Goal: Information Seeking & Learning: Learn about a topic

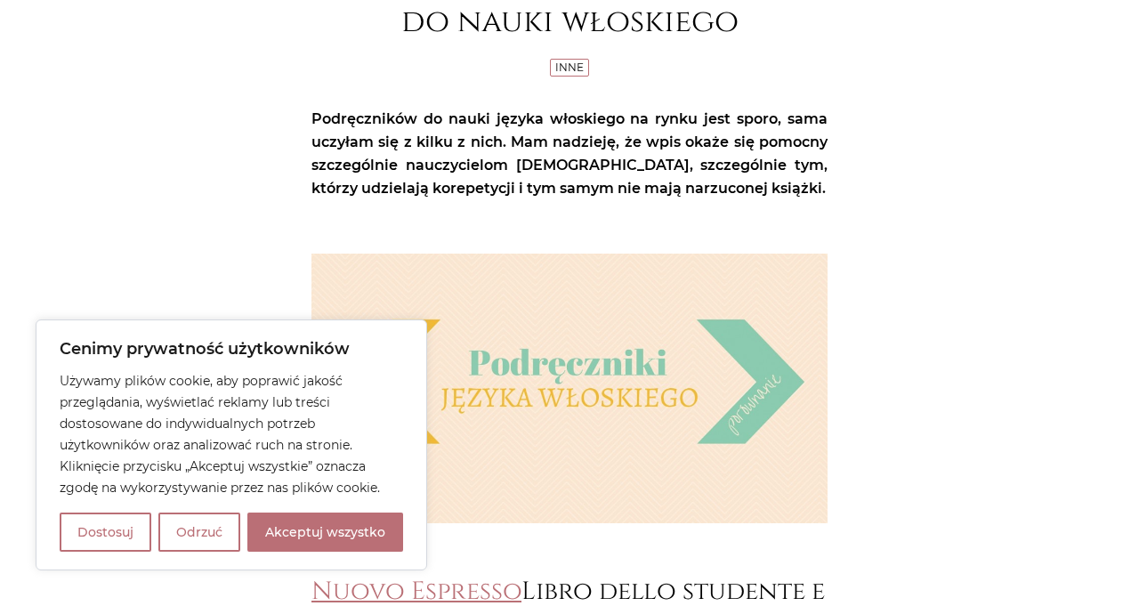
click at [218, 536] on button "Odrzuć" at bounding box center [199, 532] width 82 height 39
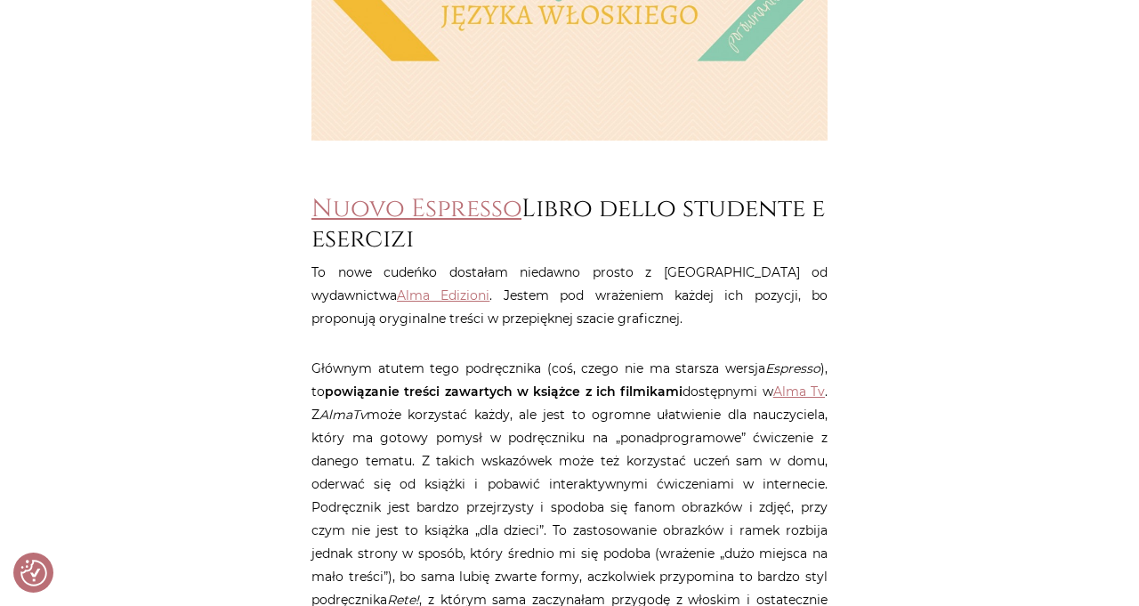
scroll to position [669, 0]
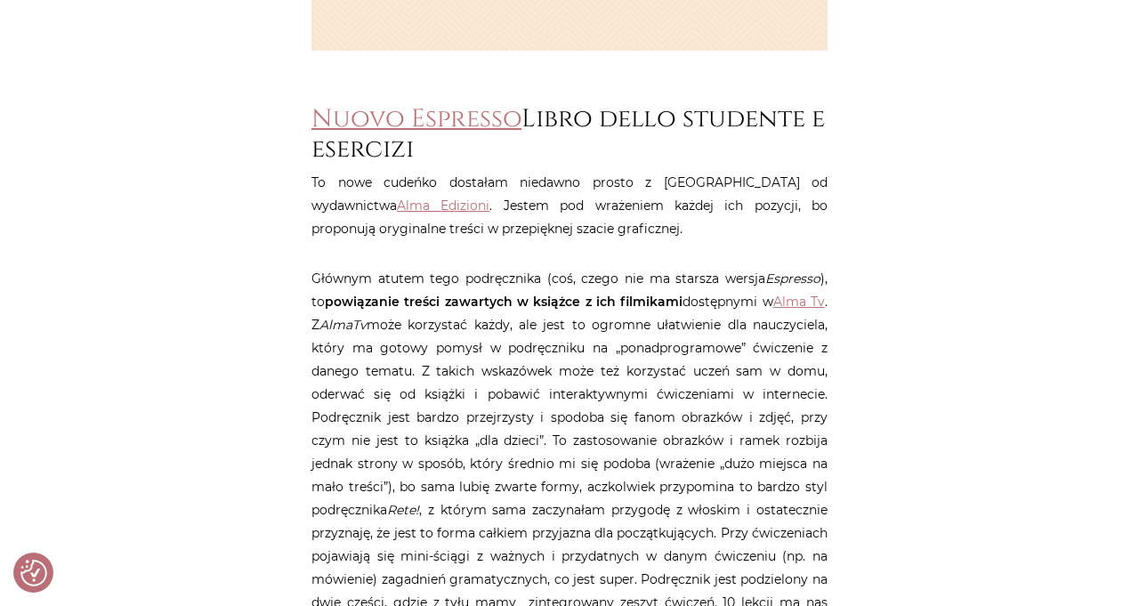
click at [395, 584] on p "Głównym atutem tego podręcznika (coś, czego nie ma starsza wersja Espresso ), t…" at bounding box center [569, 463] width 516 height 393
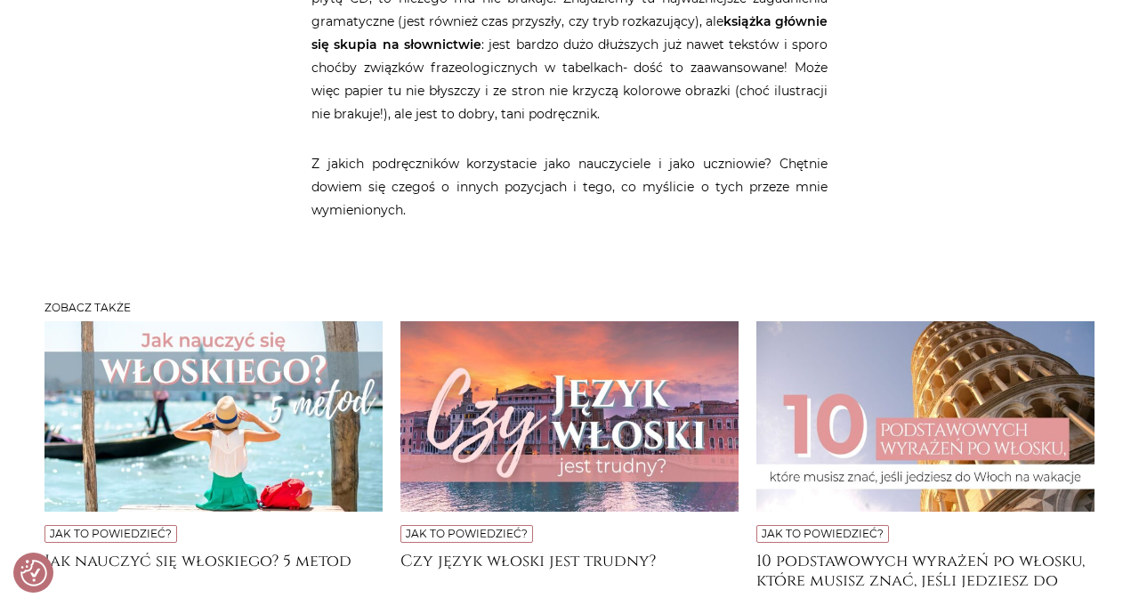
scroll to position [2888, 0]
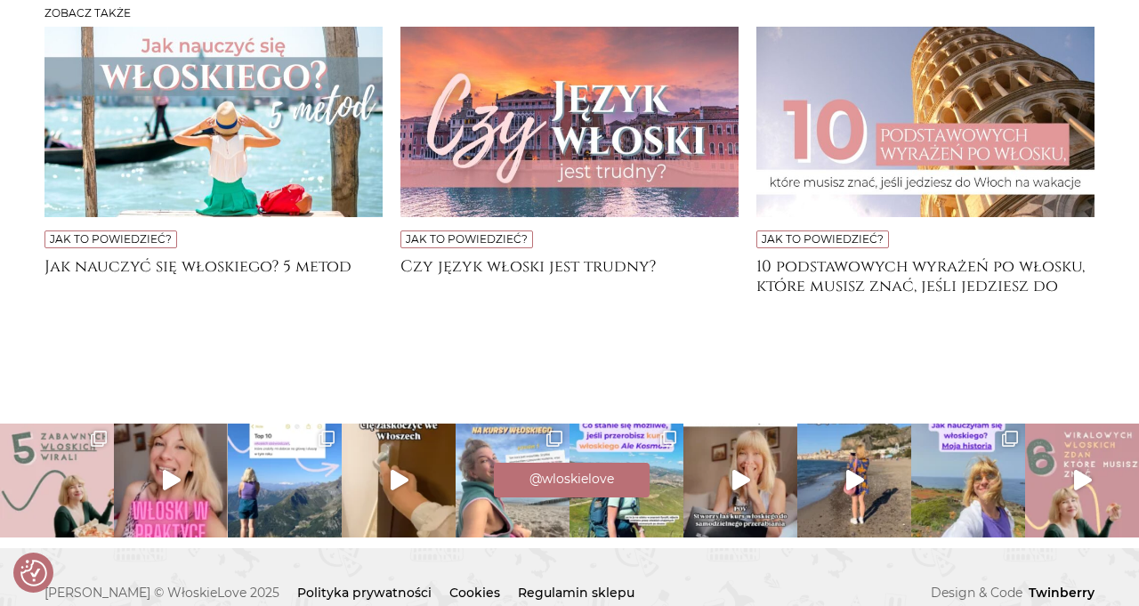
click at [270, 286] on h4 "Jak nauczyć się włoskiego? 5 metod" at bounding box center [213, 275] width 338 height 36
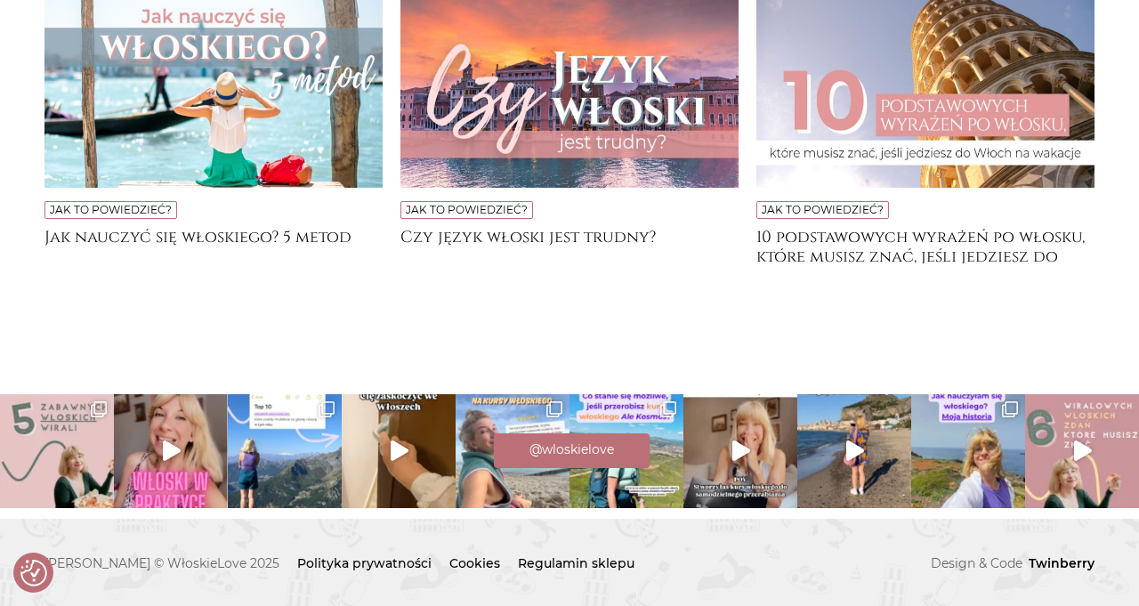
scroll to position [2942, 0]
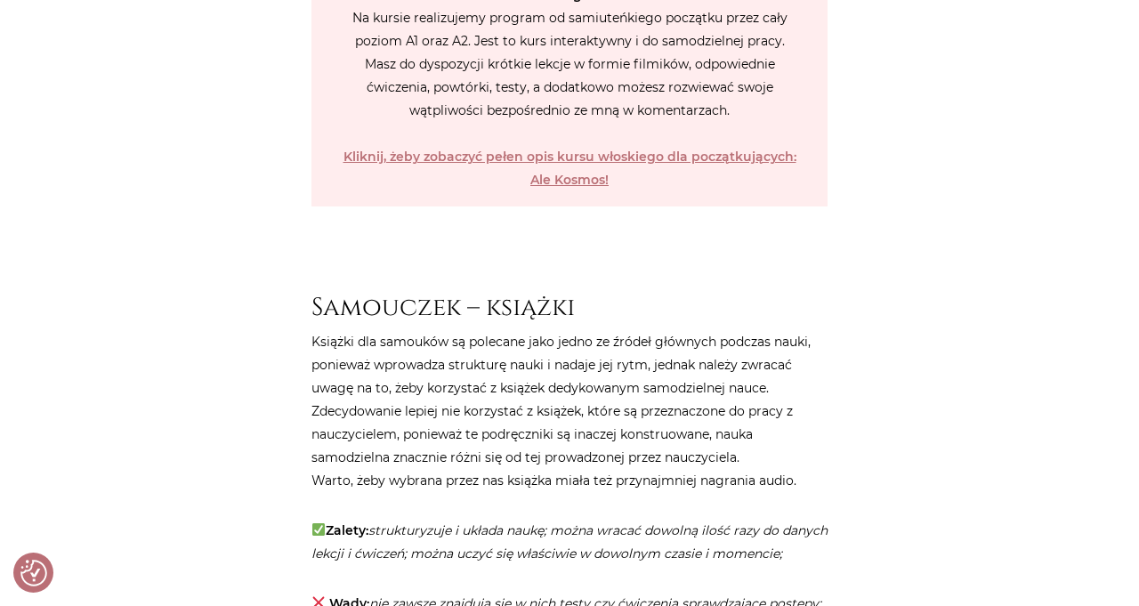
scroll to position [4050, 0]
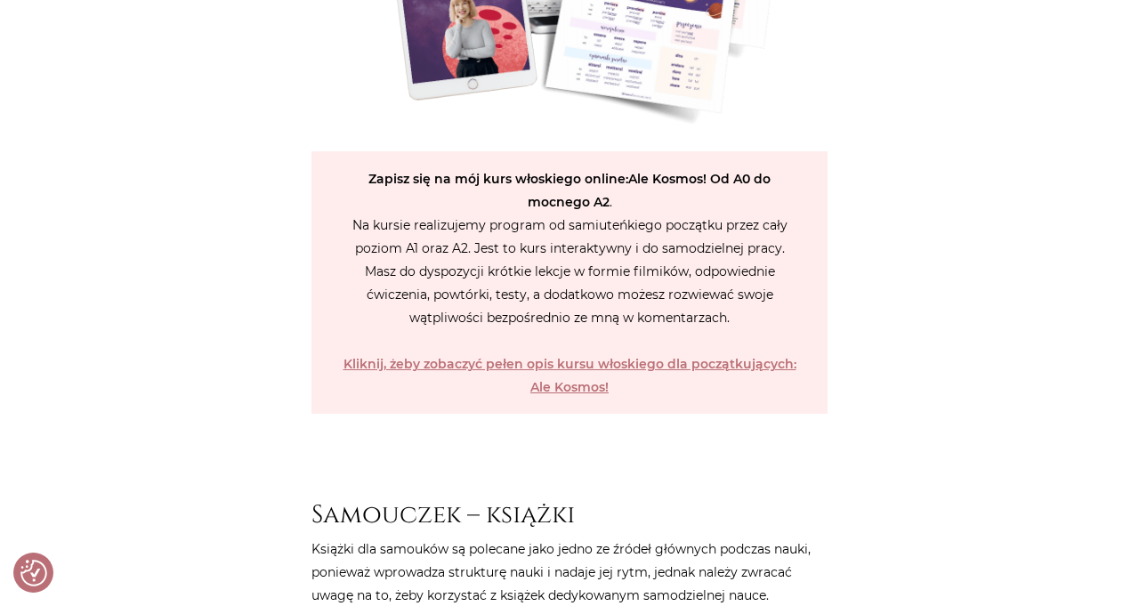
click at [721, 357] on strong "Kliknij, żeby zobaczyć pełen opis kursu włoskiego dla początkujących: Ale Kosmo…" at bounding box center [569, 375] width 453 height 39
